Goal: Information Seeking & Learning: Learn about a topic

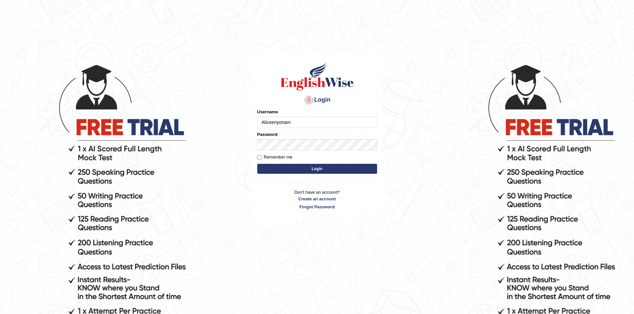
type input "Aliceenyonam"
click at [257, 164] on button "Login" at bounding box center [317, 169] width 120 height 10
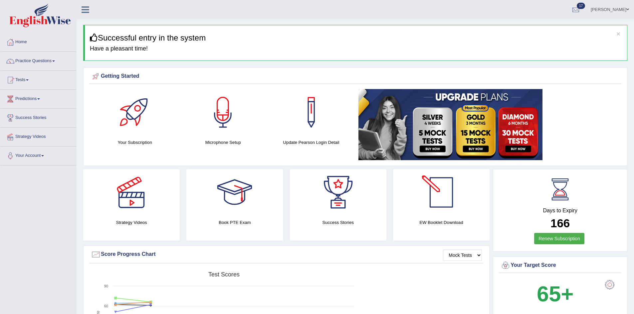
click at [437, 200] on div at bounding box center [441, 192] width 47 height 47
click at [36, 57] on link "Practice Questions" at bounding box center [38, 60] width 76 height 17
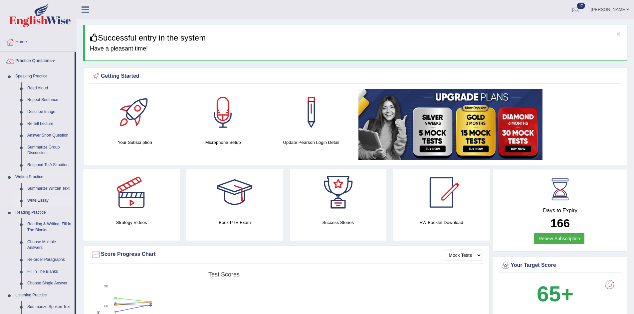
click at [43, 204] on link "Write Essay" at bounding box center [49, 201] width 50 height 12
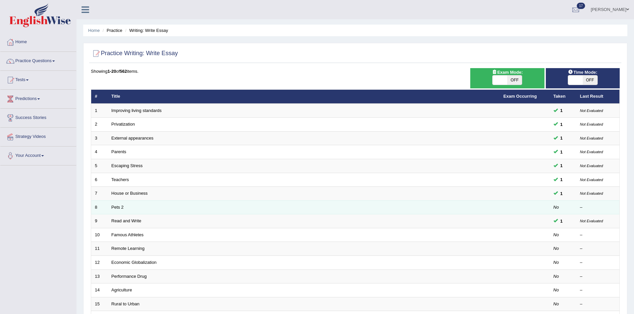
click at [183, 208] on td "Pets 2" at bounding box center [304, 208] width 392 height 14
click at [121, 207] on link "Pets 2" at bounding box center [117, 207] width 12 height 5
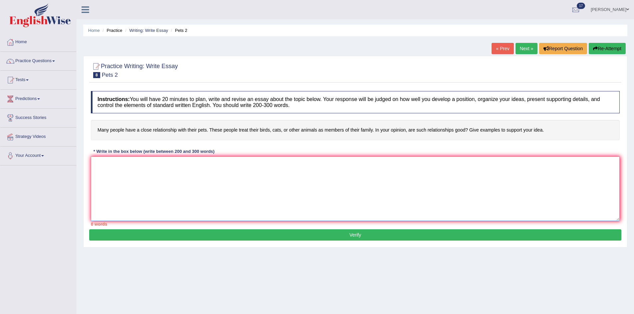
click at [188, 168] on textarea at bounding box center [355, 189] width 528 height 65
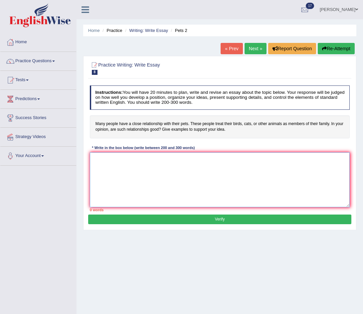
click at [221, 174] on textarea at bounding box center [220, 179] width 260 height 55
click at [130, 159] on textarea at bounding box center [220, 179] width 260 height 55
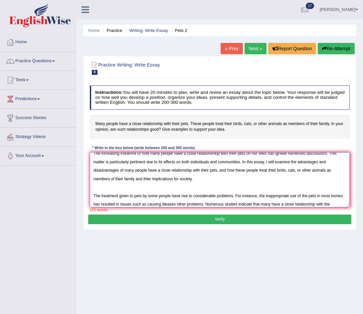
scroll to position [16, 0]
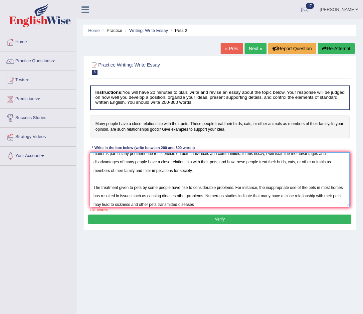
drag, startPoint x: 188, startPoint y: 194, endPoint x: 175, endPoint y: 194, distance: 12.6
click at [175, 194] on textarea "The increasing influence of how many people have a close relationshiop with the…" at bounding box center [220, 179] width 260 height 55
click at [214, 204] on textarea "The increasing influence of how many people have a close relationshiop with the…" at bounding box center [220, 179] width 260 height 55
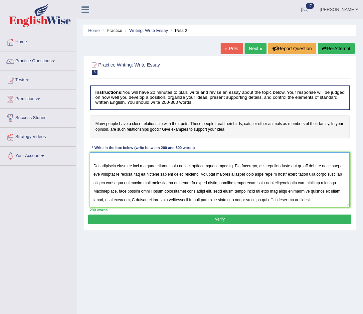
scroll to position [120, 0]
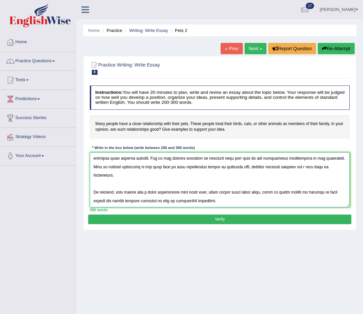
drag, startPoint x: 93, startPoint y: 159, endPoint x: 295, endPoint y: 197, distance: 205.3
click at [305, 201] on textarea at bounding box center [220, 179] width 260 height 55
drag, startPoint x: 223, startPoint y: 175, endPoint x: 205, endPoint y: 173, distance: 19.1
click at [205, 173] on textarea at bounding box center [220, 179] width 260 height 55
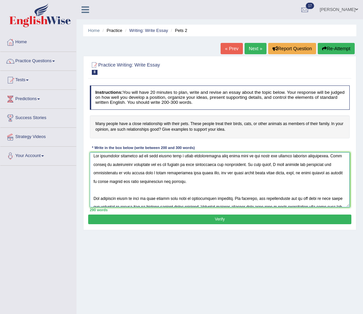
scroll to position [0, 0]
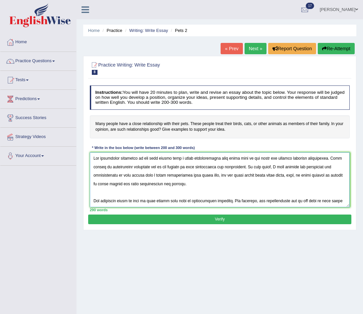
click at [218, 157] on textarea at bounding box center [220, 179] width 260 height 55
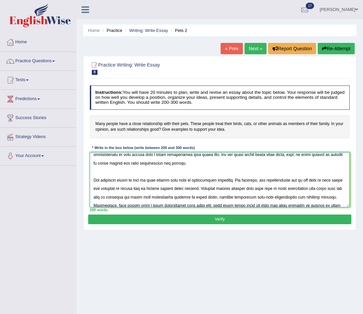
scroll to position [26, 0]
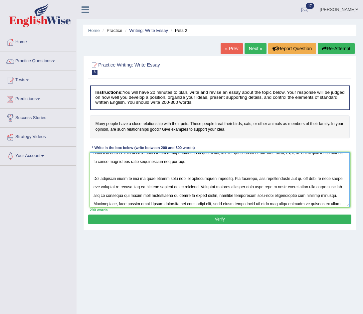
click at [178, 162] on textarea at bounding box center [220, 179] width 260 height 55
click at [189, 186] on textarea at bounding box center [220, 179] width 260 height 55
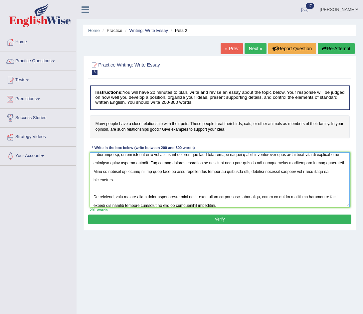
scroll to position [120, 0]
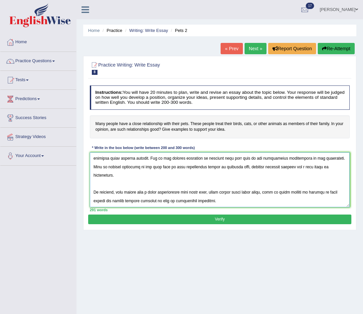
type textarea "The increasing influence of how many people have a close relationship with thei…"
click at [325, 219] on button "Verify" at bounding box center [219, 220] width 263 height 10
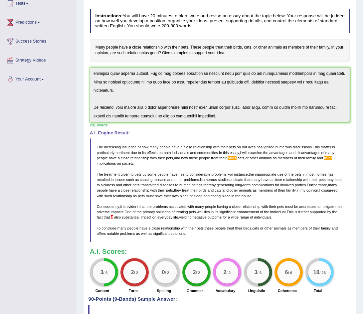
scroll to position [74, 0]
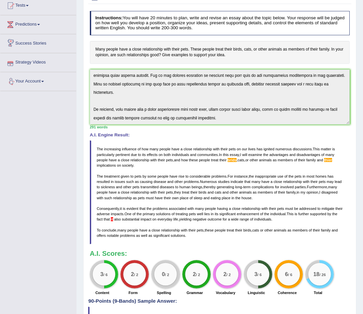
click at [161, 137] on h4 "A.I. Engine Result:" at bounding box center [220, 135] width 260 height 5
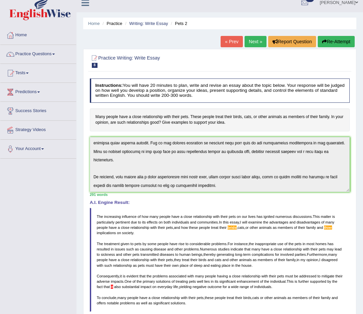
scroll to position [0, 0]
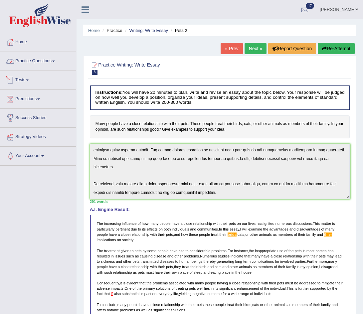
click at [31, 60] on link "Practice Questions" at bounding box center [38, 60] width 76 height 17
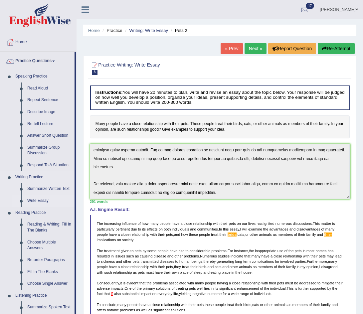
click at [41, 200] on link "Write Essay" at bounding box center [49, 201] width 50 height 12
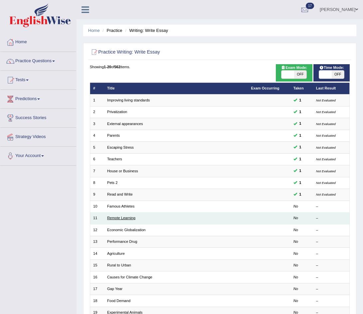
click at [114, 217] on link "Remote Learning" at bounding box center [121, 218] width 28 height 4
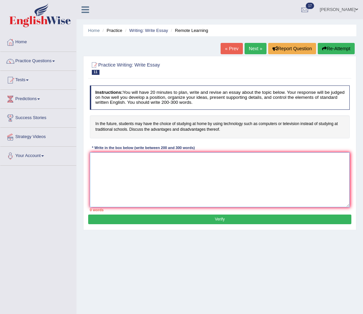
click at [183, 158] on textarea at bounding box center [220, 179] width 260 height 55
click at [195, 248] on div "Home Practice Writing: Write Essay Remote Learning « Prev Next » Report Questio…" at bounding box center [219, 166] width 286 height 333
click at [251, 158] on textarea at bounding box center [220, 179] width 260 height 55
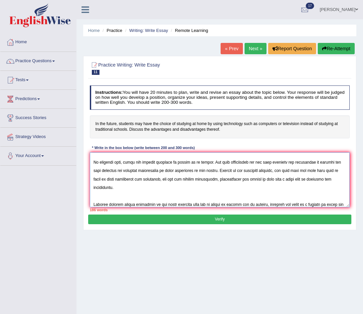
scroll to position [56, 0]
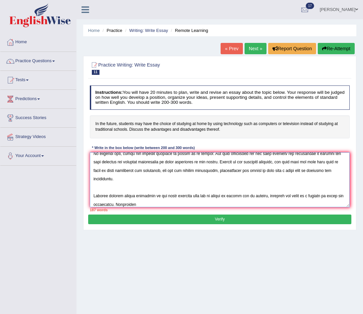
drag, startPoint x: 251, startPoint y: 158, endPoint x: 217, endPoint y: 200, distance: 54.6
click at [217, 200] on textarea at bounding box center [220, 179] width 260 height 55
click at [134, 202] on textarea at bounding box center [220, 179] width 260 height 55
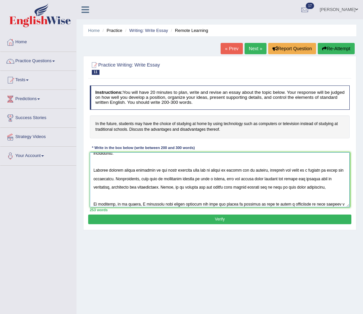
scroll to position [95, 0]
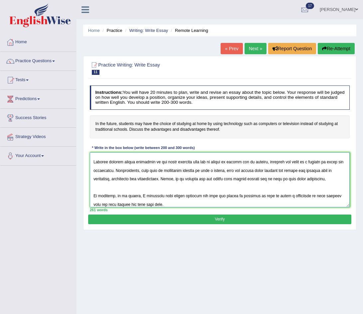
type textarea "One of the most conspicuous trends in [DATE] world is the colossal upsurge in t…"
click at [220, 215] on button "Verify" at bounding box center [219, 220] width 263 height 10
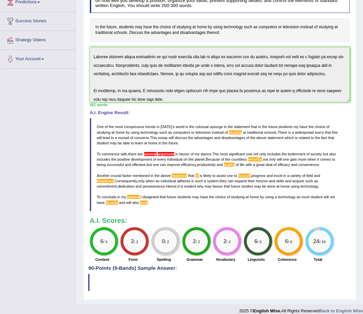
scroll to position [104, 0]
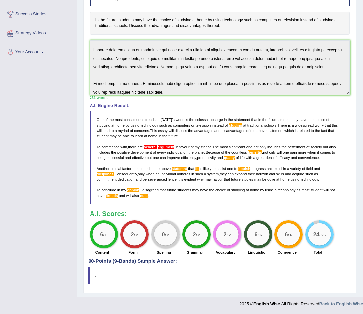
click at [96, 240] on div "6 / 6" at bounding box center [103, 234] width 23 height 23
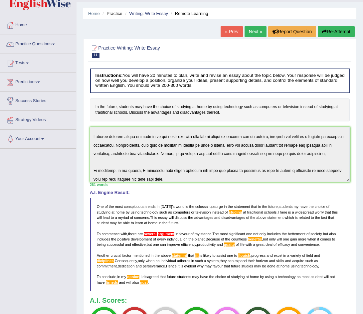
scroll to position [0, 0]
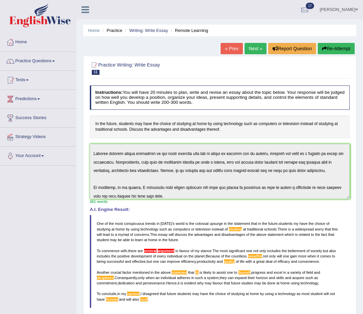
click at [251, 48] on link "Next »" at bounding box center [255, 48] width 22 height 11
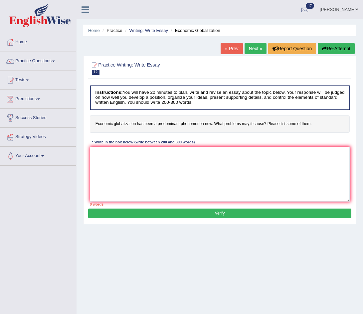
click at [256, 46] on link "Next »" at bounding box center [255, 48] width 22 height 11
click at [167, 166] on textarea at bounding box center [220, 174] width 260 height 55
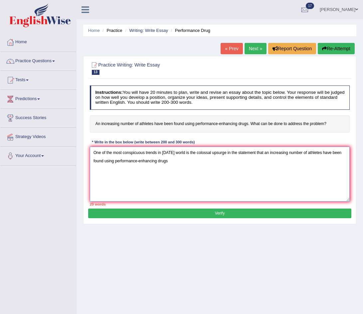
click at [264, 152] on textarea "One of the most conspicuous trends in [DATE] world is the colossal upsurge in t…" at bounding box center [220, 174] width 260 height 55
drag, startPoint x: 228, startPoint y: 159, endPoint x: 228, endPoint y: 164, distance: 4.3
click at [228, 160] on textarea "One of the most conspicuous trends in [DATE] world is the colossal upsurge in t…" at bounding box center [220, 174] width 260 height 55
type textarea "One of the most conspicuous trends in [DATE] world is the colossal upsurge in t…"
